Goal: Task Accomplishment & Management: Use online tool/utility

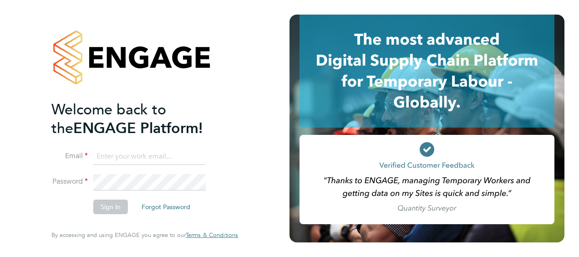
type input "charlie.regan@vistry.co.uk"
click at [104, 207] on button "Sign In" at bounding box center [110, 207] width 35 height 15
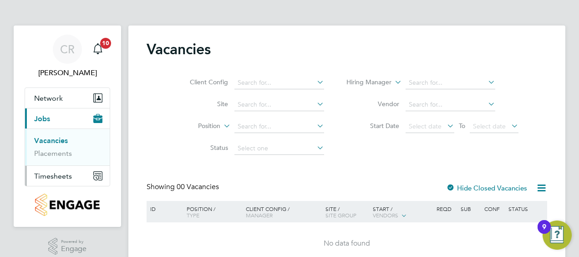
click at [33, 179] on button "Timesheets" at bounding box center [67, 176] width 85 height 20
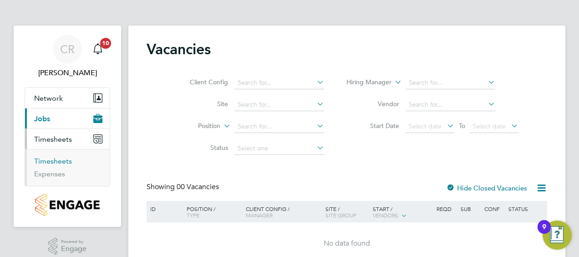
click at [51, 161] on link "Timesheets" at bounding box center [53, 161] width 38 height 9
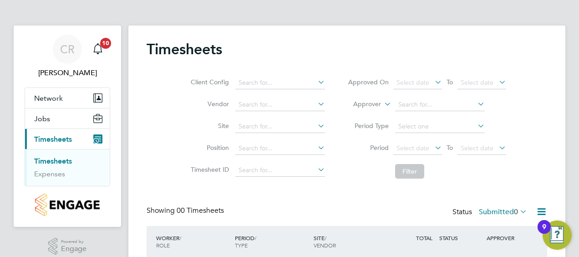
scroll to position [75, 0]
